Goal: Find specific page/section: Find specific page/section

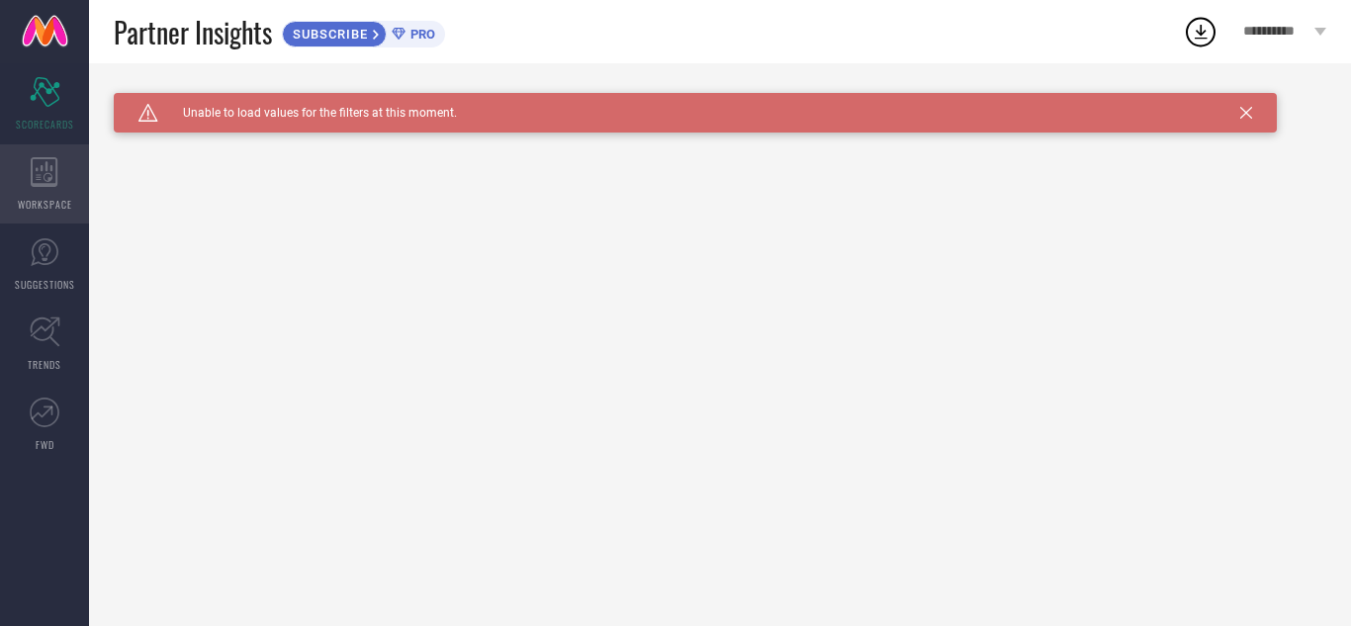
click at [62, 185] on div "WORKSPACE" at bounding box center [44, 183] width 89 height 79
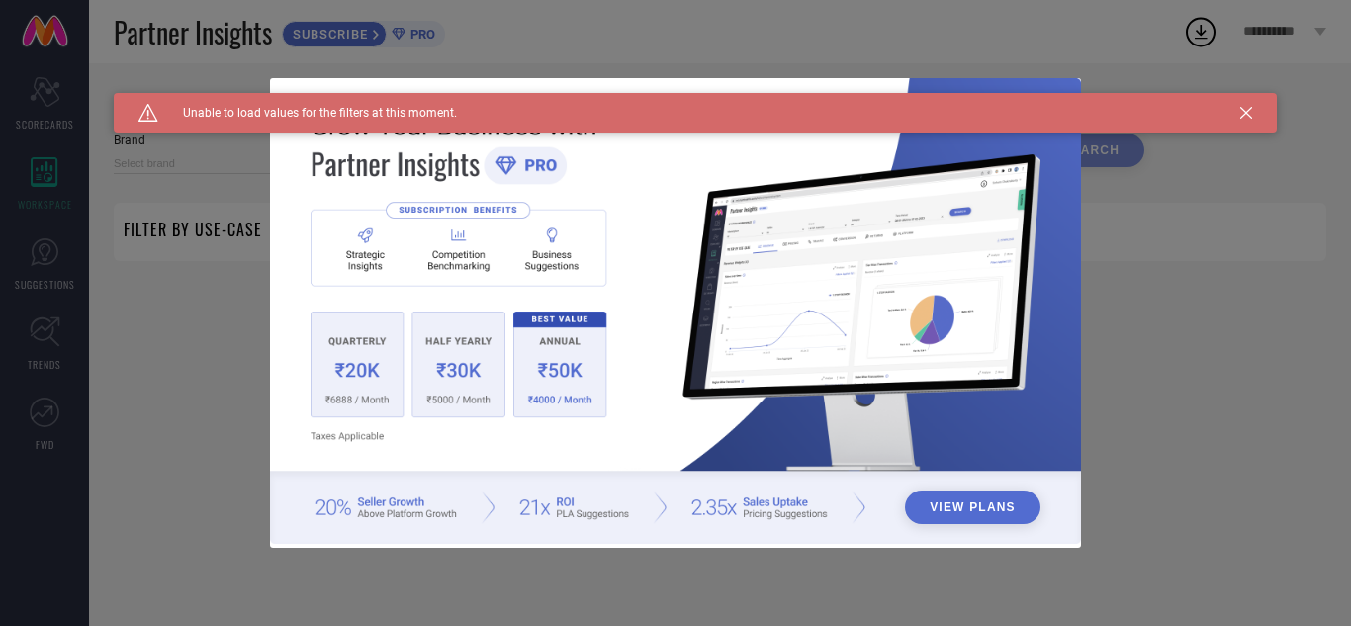
type input "1 STOP FASHION"
type input "All"
